Goal: Task Accomplishment & Management: Use online tool/utility

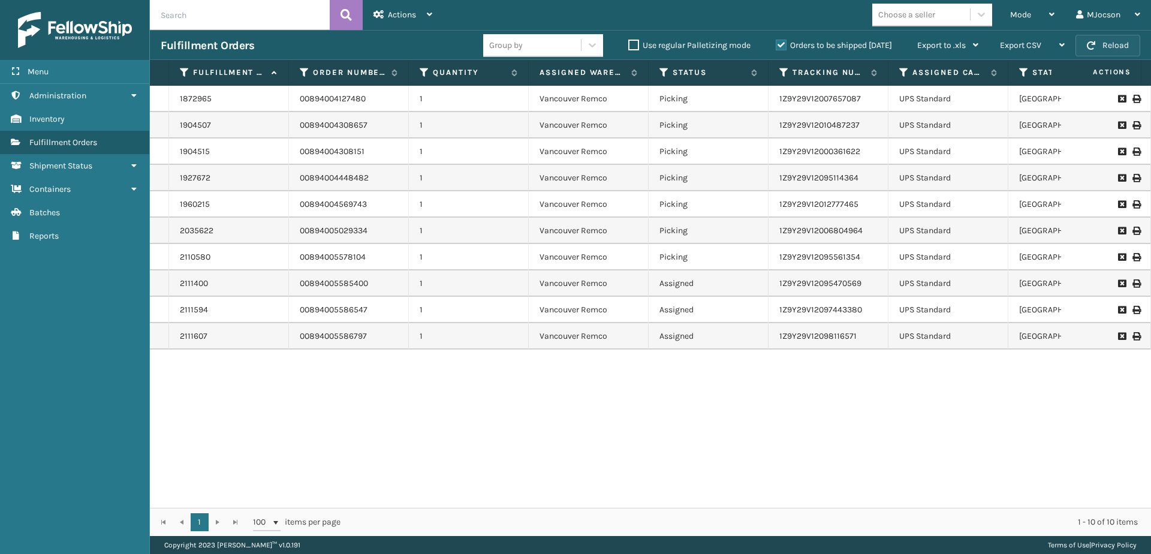
click at [1098, 43] on button "Reload" at bounding box center [1108, 46] width 65 height 22
click at [1022, 13] on span "Mode" at bounding box center [1020, 15] width 21 height 10
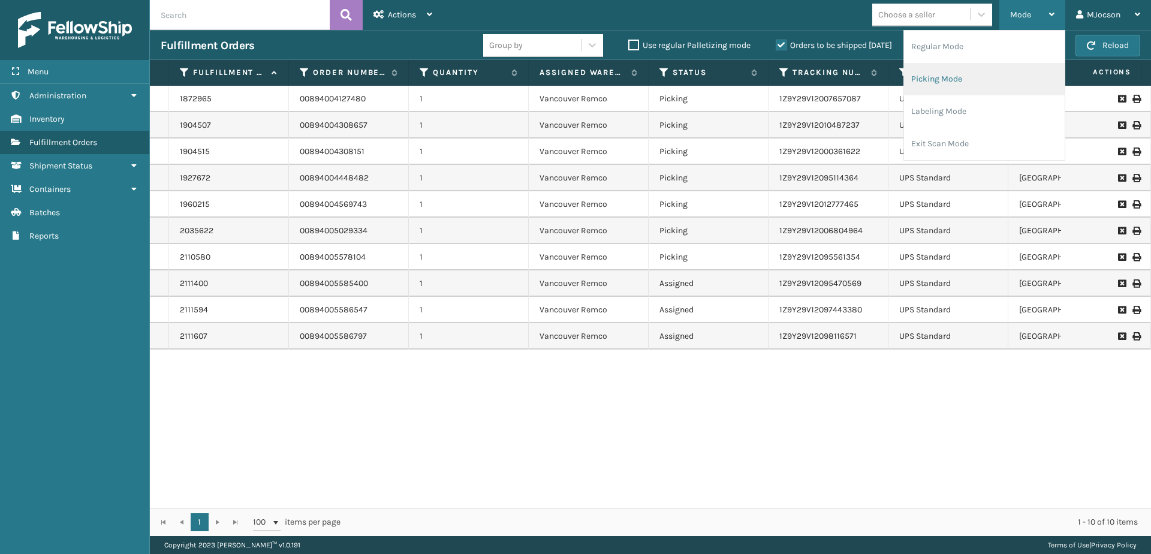
click at [937, 76] on li "Picking Mode" at bounding box center [984, 79] width 161 height 32
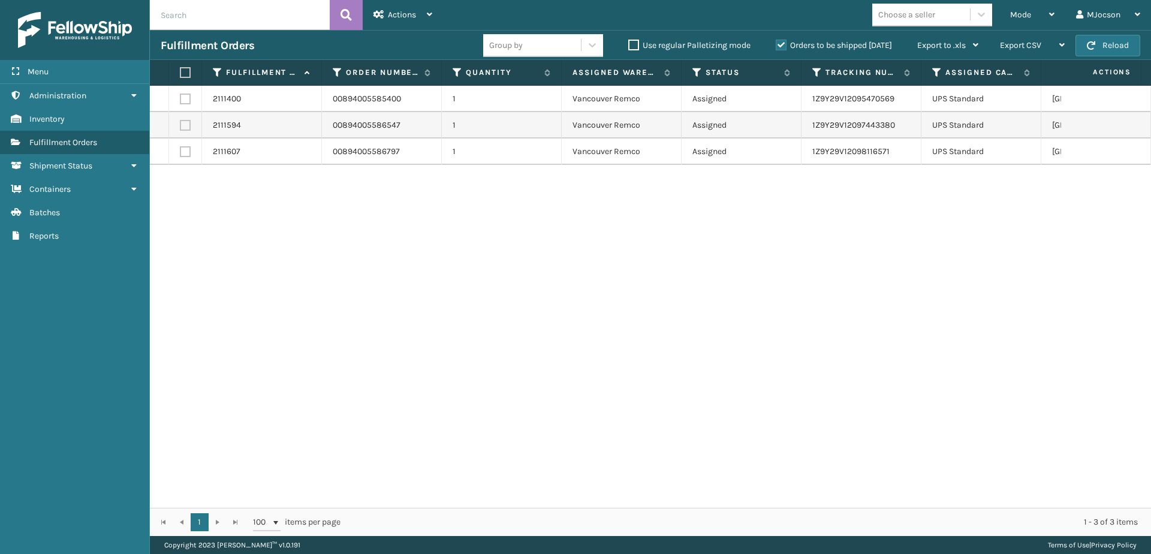
click at [185, 70] on label at bounding box center [183, 72] width 7 height 11
click at [181, 70] on input "checkbox" at bounding box center [180, 73] width 1 height 8
checkbox input "true"
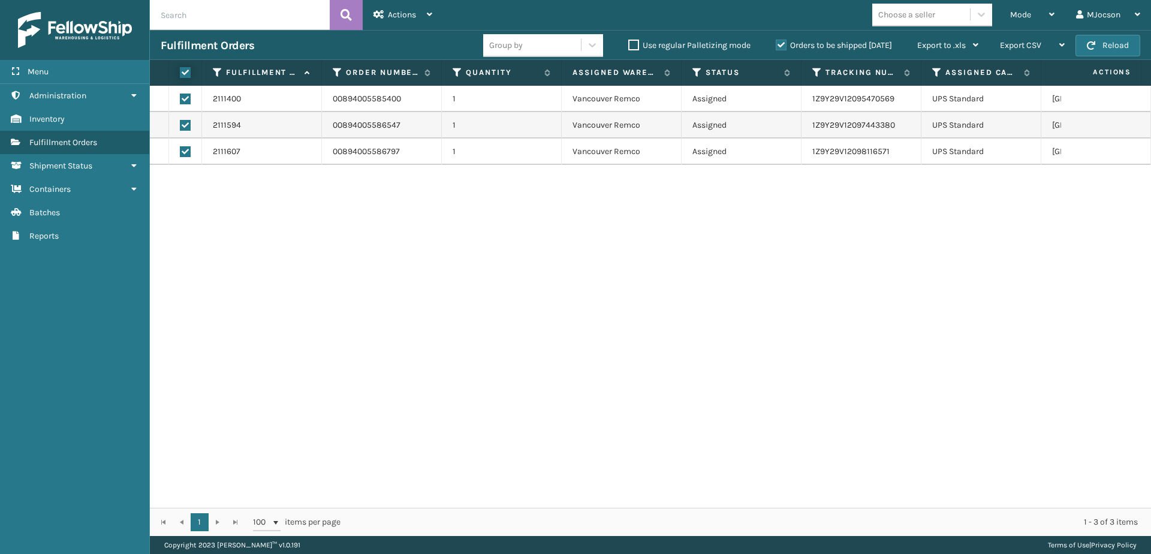
checkbox input "true"
click at [402, 19] on span "Actions" at bounding box center [402, 15] width 28 height 10
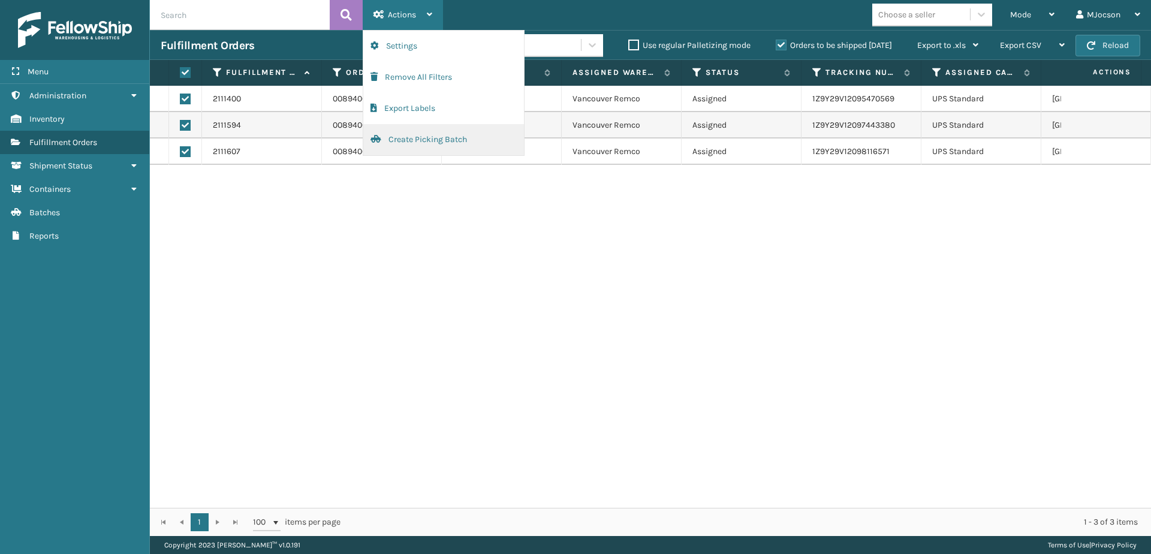
click at [408, 141] on button "Create Picking Batch" at bounding box center [443, 139] width 161 height 31
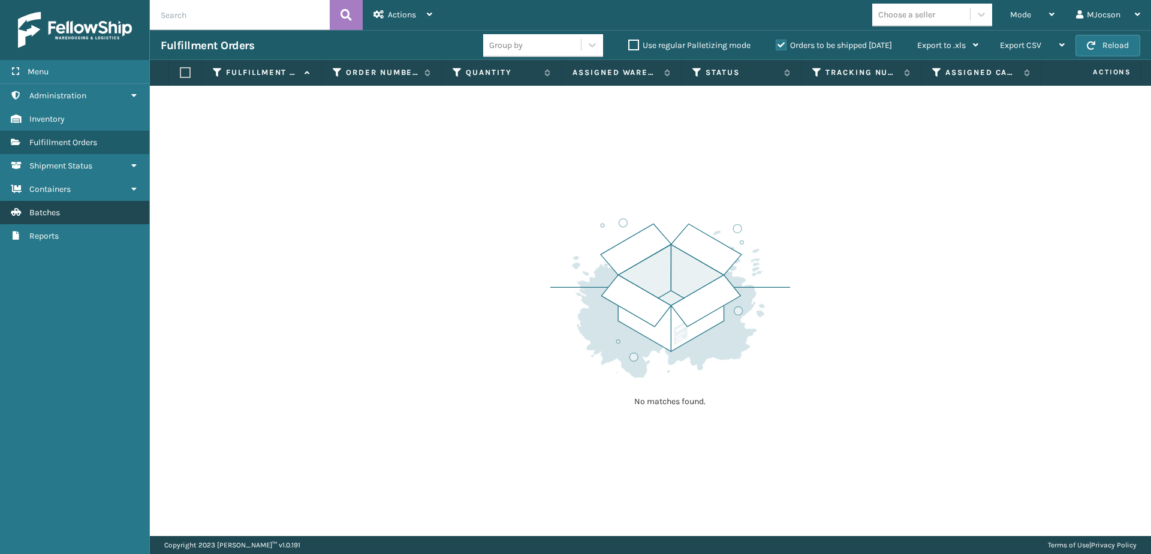
click at [32, 207] on span "Batches" at bounding box center [44, 212] width 31 height 10
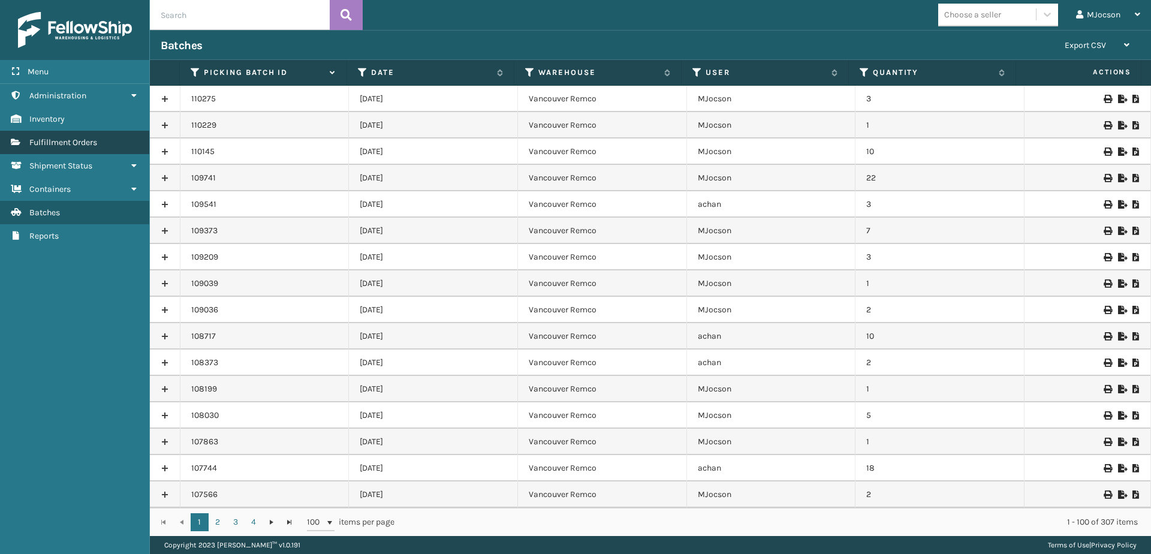
click at [60, 146] on span "Fulfillment Orders" at bounding box center [63, 142] width 68 height 10
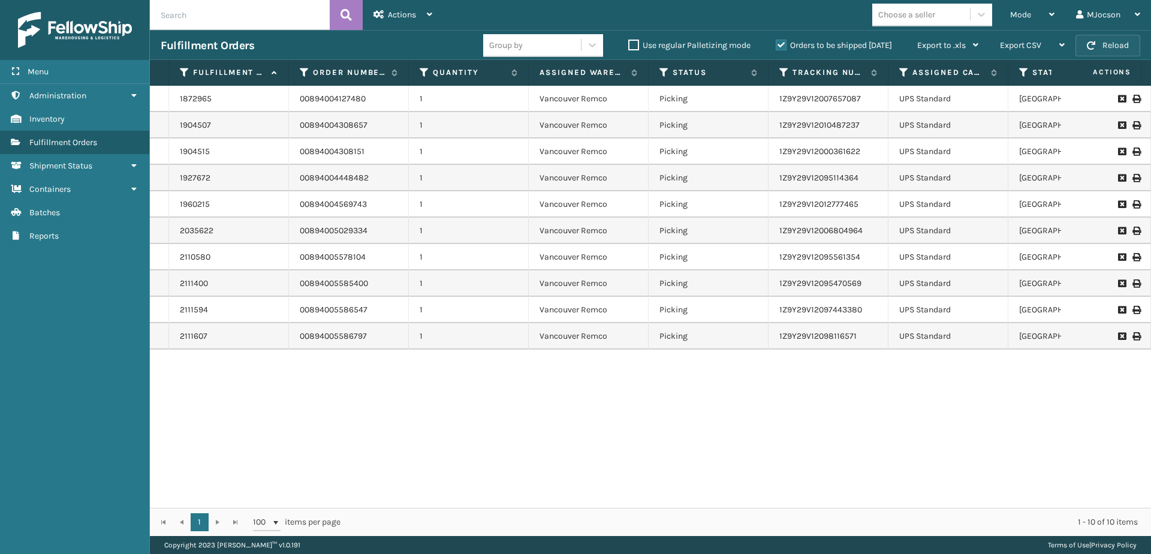
click at [1105, 49] on button "Reload" at bounding box center [1108, 46] width 65 height 22
